Goal: Navigation & Orientation: Find specific page/section

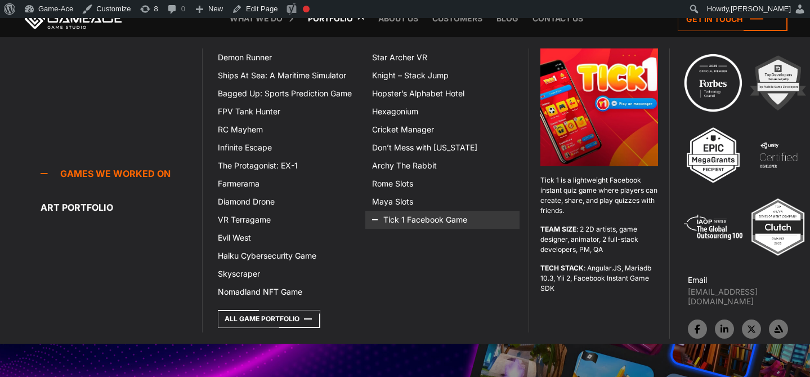
click at [401, 221] on link "Tick 1 Facebook Game" at bounding box center [443, 220] width 154 height 18
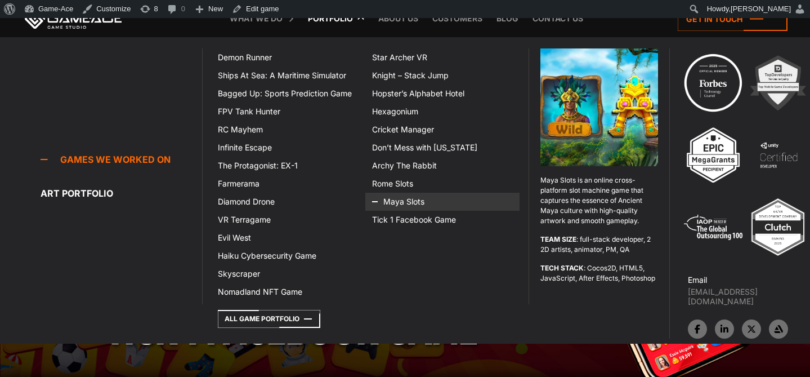
click at [408, 201] on link "Maya Slots" at bounding box center [443, 202] width 154 height 18
